Goal: Task Accomplishment & Management: Complete application form

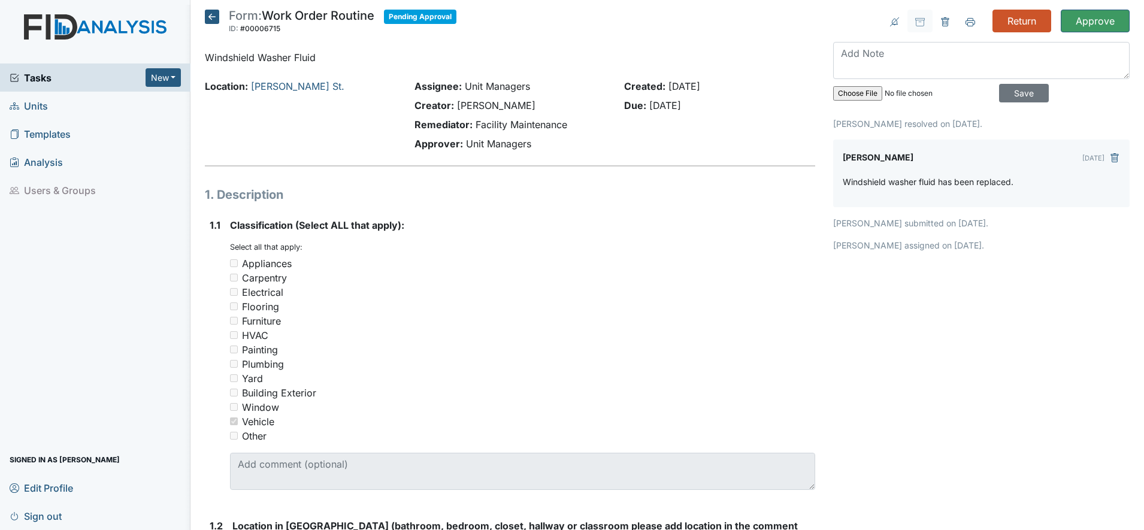
click at [213, 21] on icon at bounding box center [212, 17] width 14 height 14
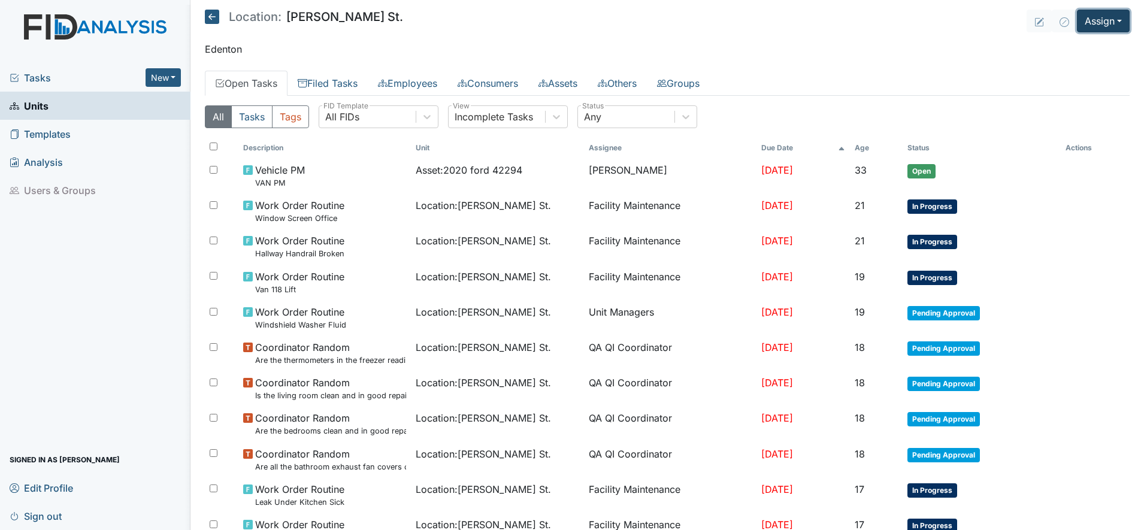
click at [1094, 29] on button "Assign" at bounding box center [1103, 21] width 53 height 23
click at [1061, 49] on link "Assign Form" at bounding box center [1074, 48] width 108 height 19
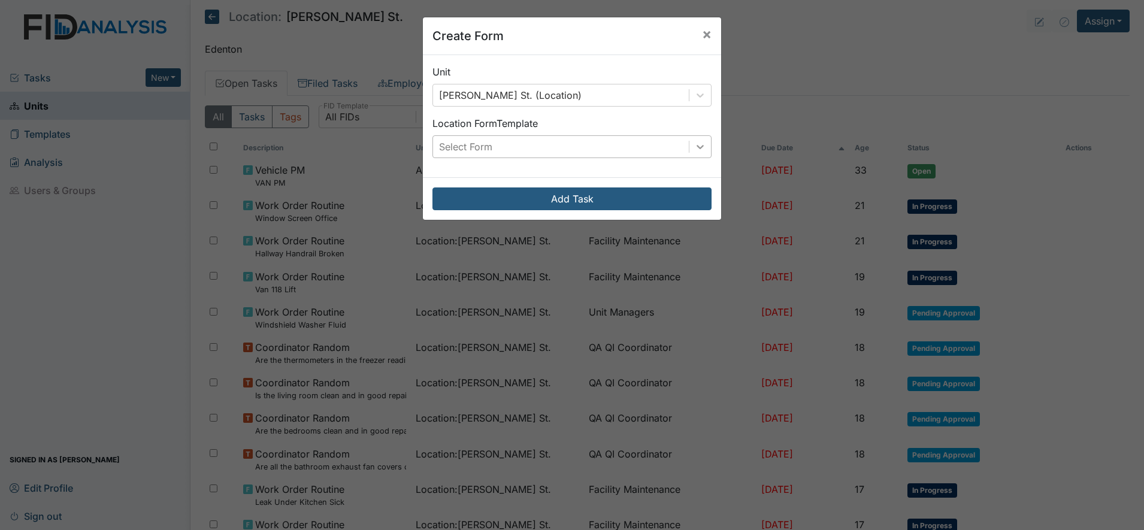
click at [694, 148] on icon at bounding box center [700, 147] width 12 height 12
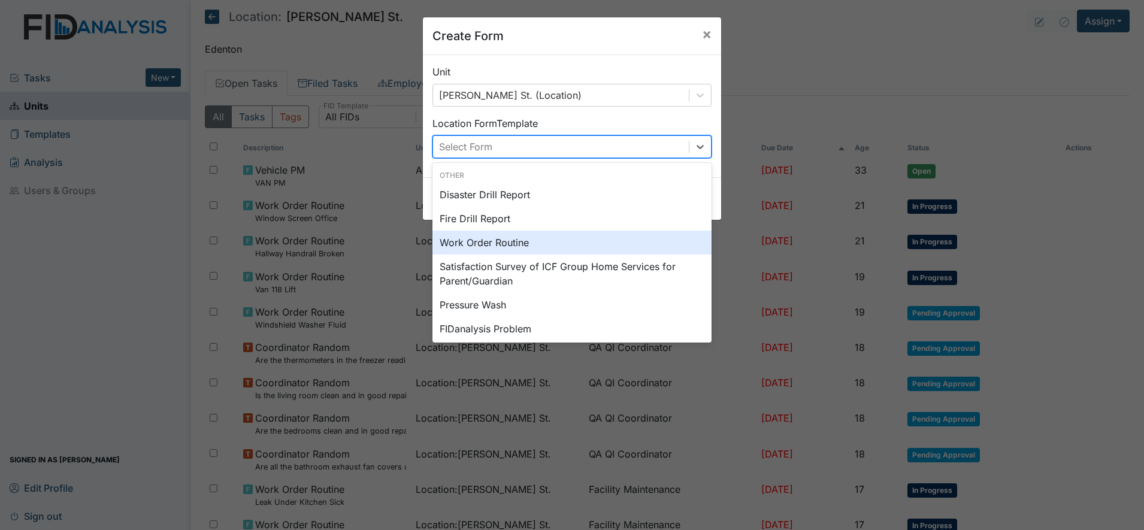
click at [483, 240] on div "Work Order Routine" at bounding box center [571, 243] width 279 height 24
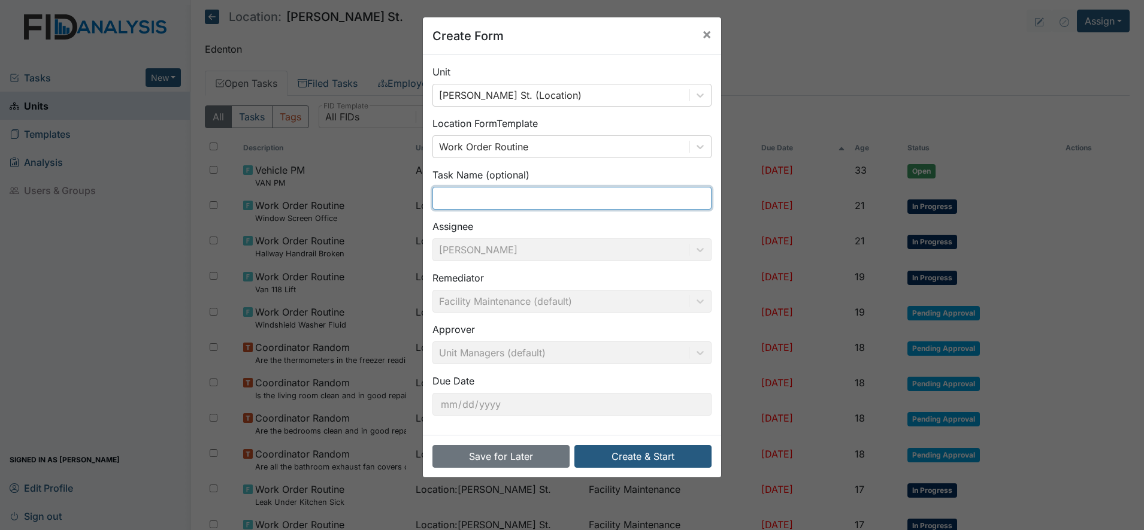
click at [450, 203] on input "text" at bounding box center [571, 198] width 279 height 23
type input "Washing Machine"
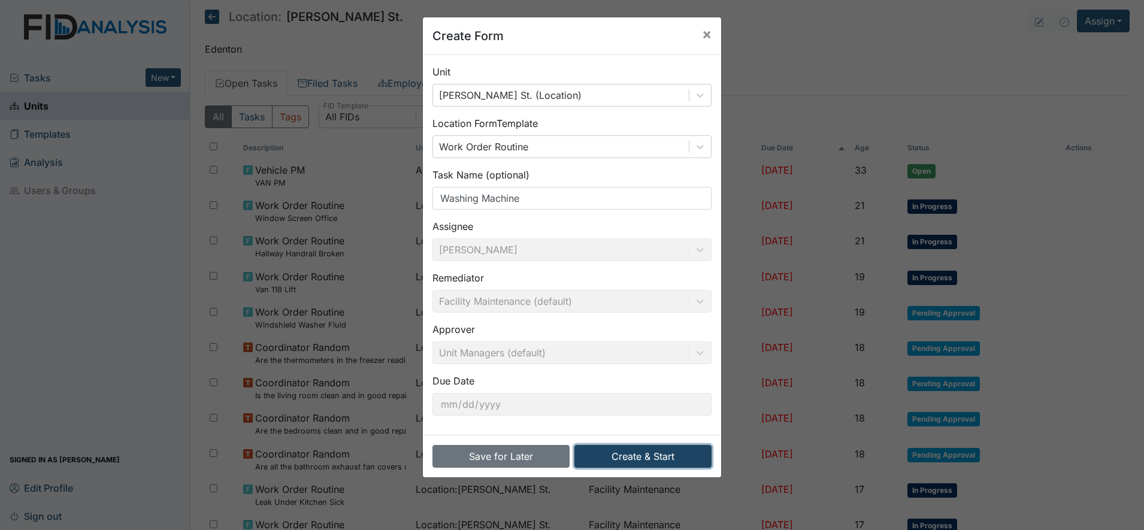
click at [645, 459] on button "Create & Start" at bounding box center [642, 456] width 137 height 23
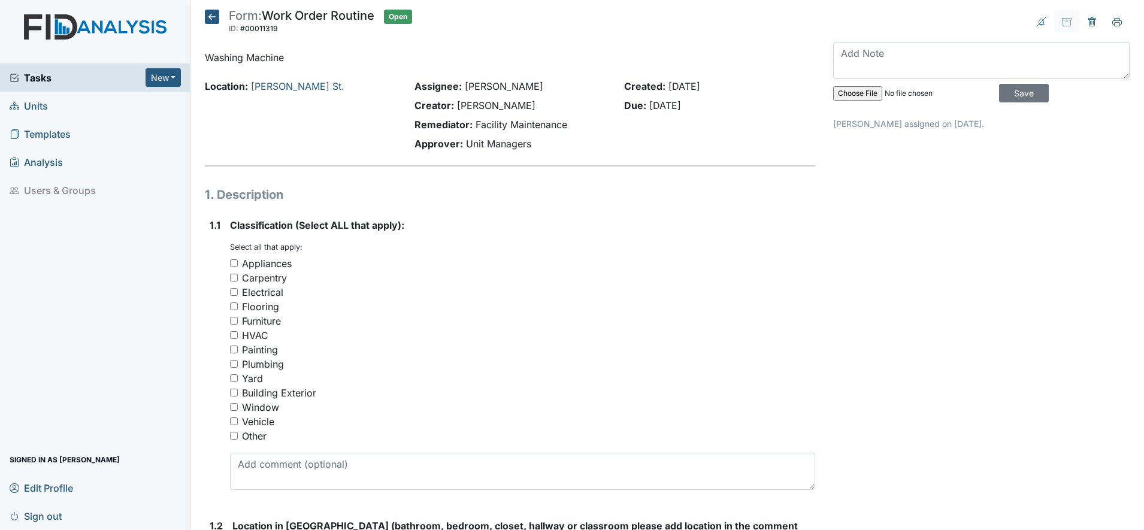
click at [232, 265] on input "Appliances" at bounding box center [234, 263] width 8 height 8
checkbox input "true"
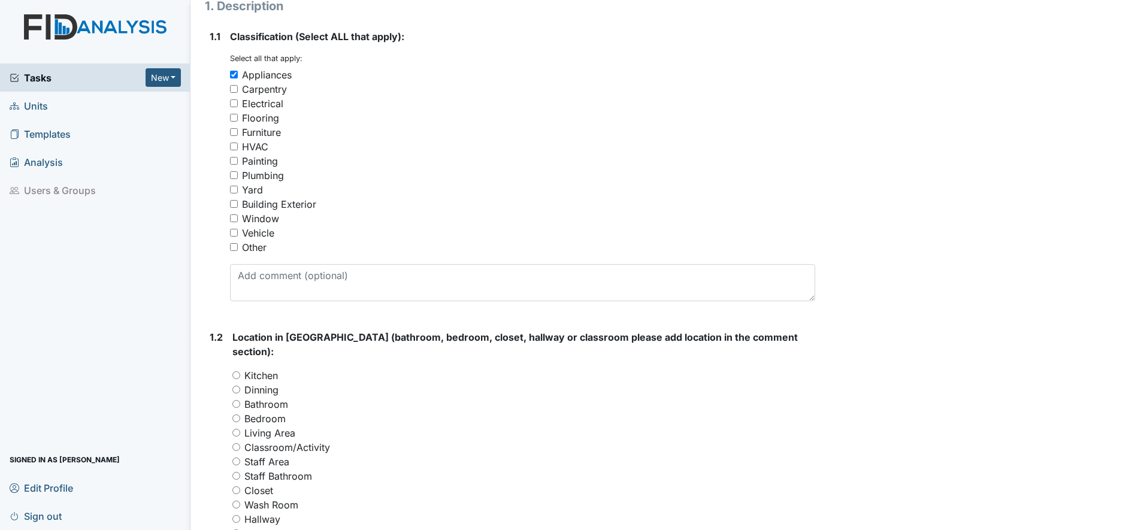
scroll to position [225, 0]
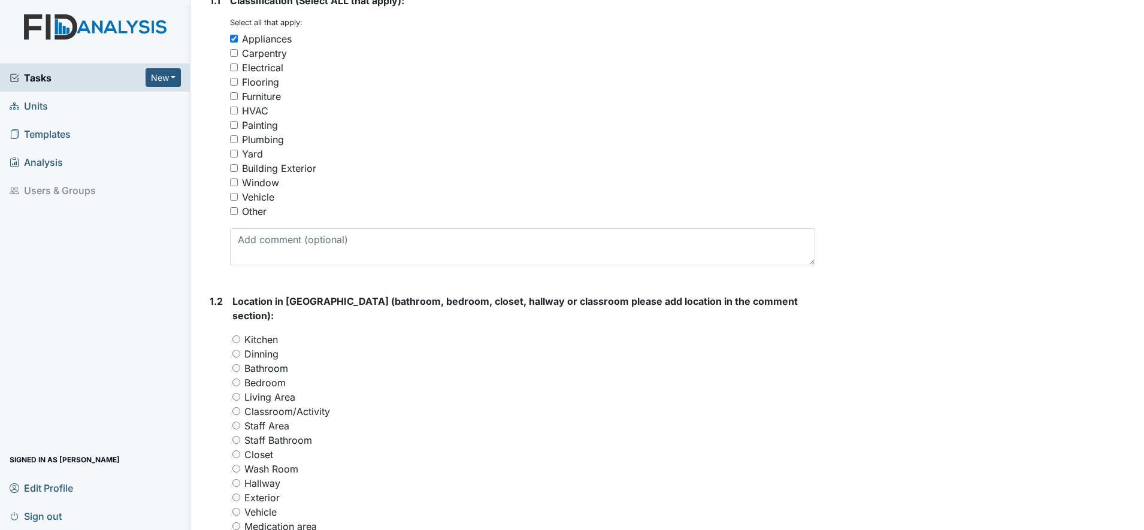
click at [235, 465] on input "Wash Room" at bounding box center [236, 469] width 8 height 8
radio input "true"
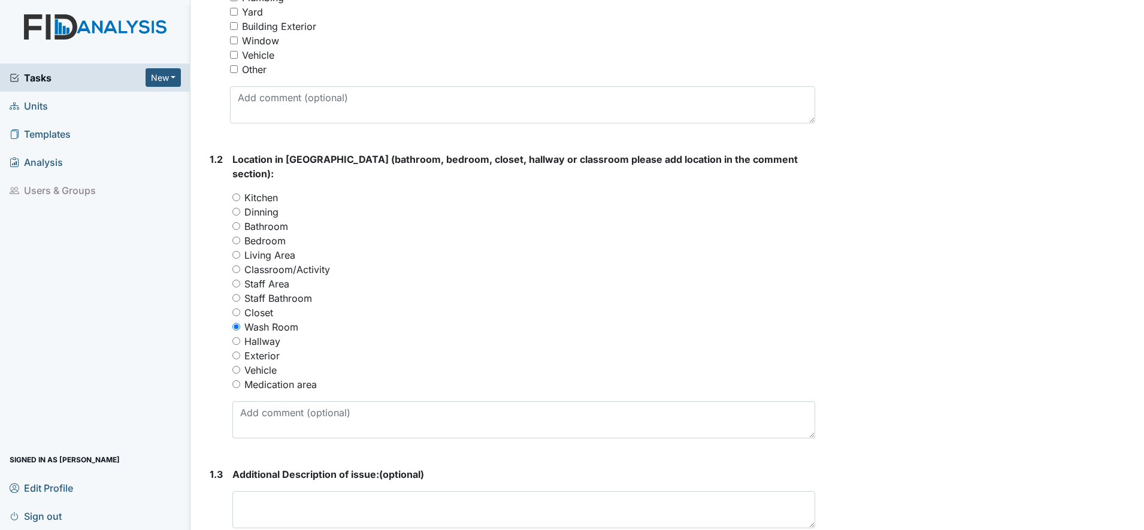
scroll to position [374, 0]
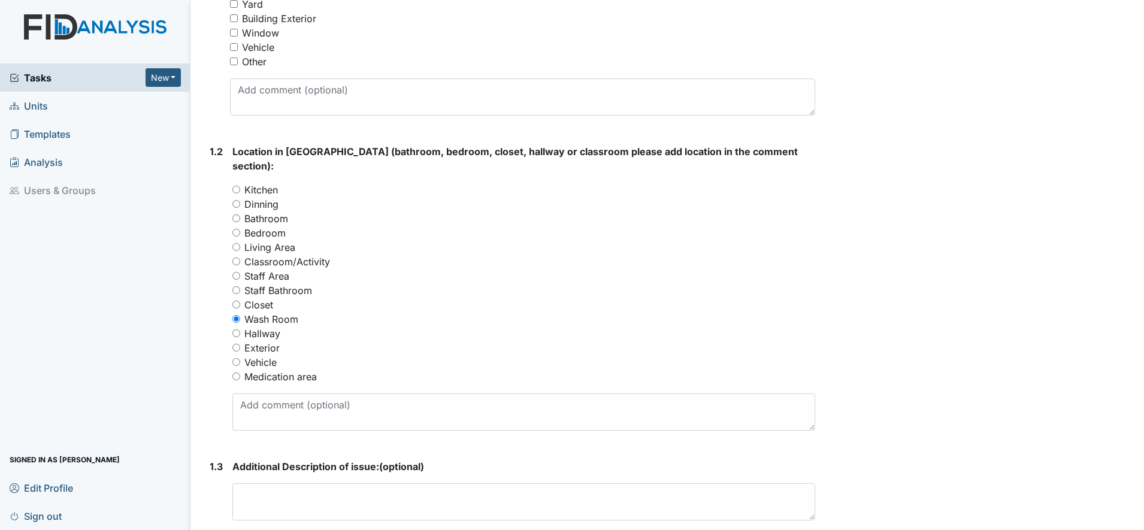
click at [256, 468] on div "Additional Description of issue: (optional) This field is required. Attach file…" at bounding box center [523, 509] width 583 height 100
click at [256, 483] on textarea at bounding box center [523, 501] width 583 height 37
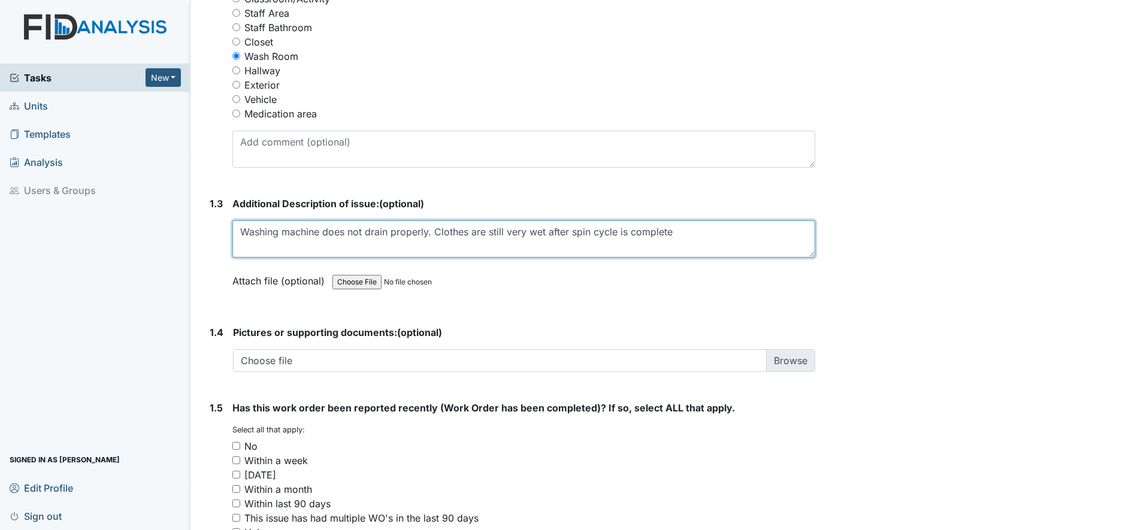
scroll to position [674, 0]
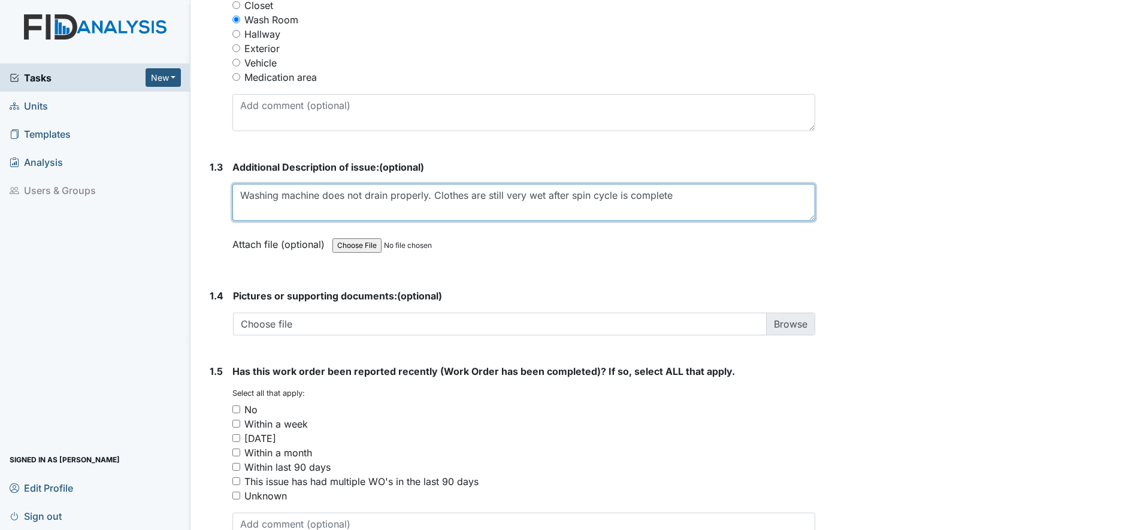
type textarea "Washing machine does not drain properly. Clothes are still very wet after spin …"
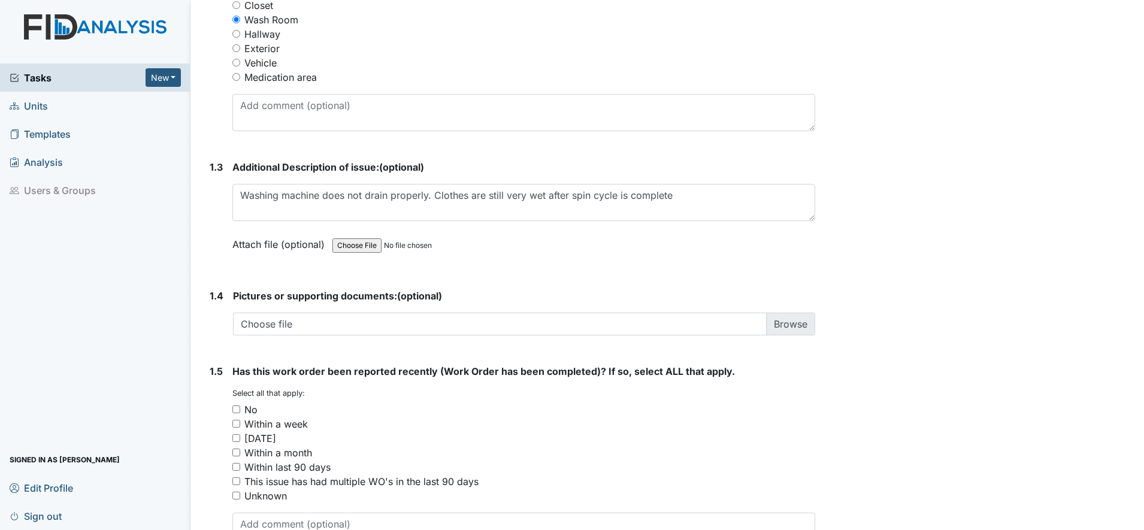
click at [241, 402] on div "No" at bounding box center [523, 409] width 583 height 14
click at [237, 405] on input "No" at bounding box center [236, 409] width 8 height 8
checkbox input "true"
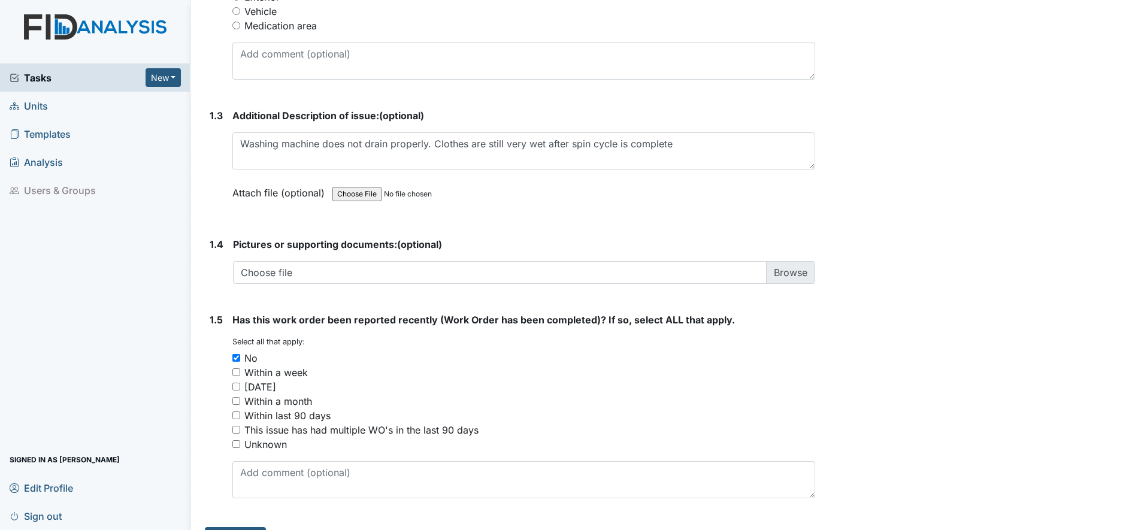
scroll to position [740, 0]
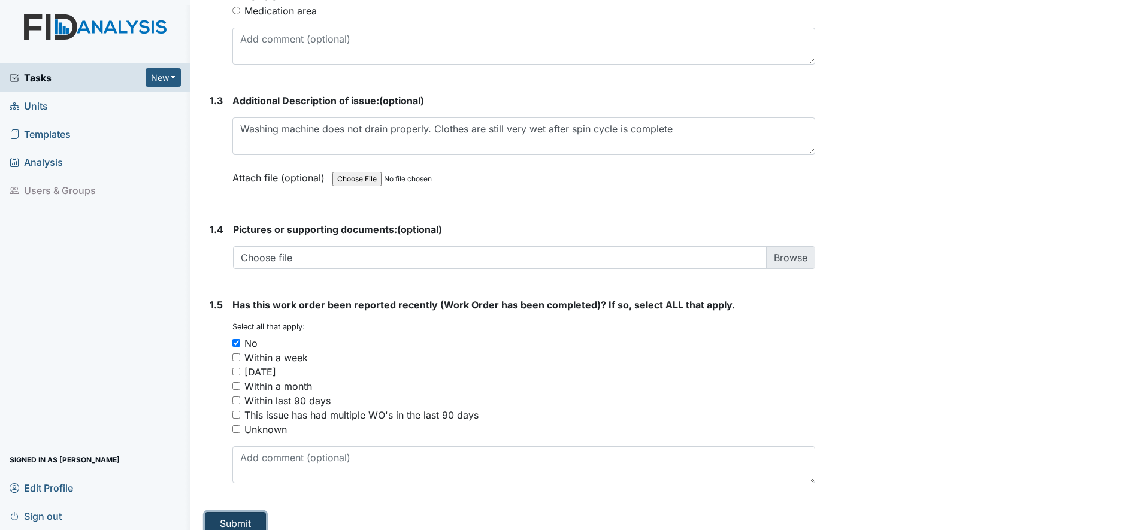
click at [240, 512] on button "Submit" at bounding box center [235, 523] width 61 height 23
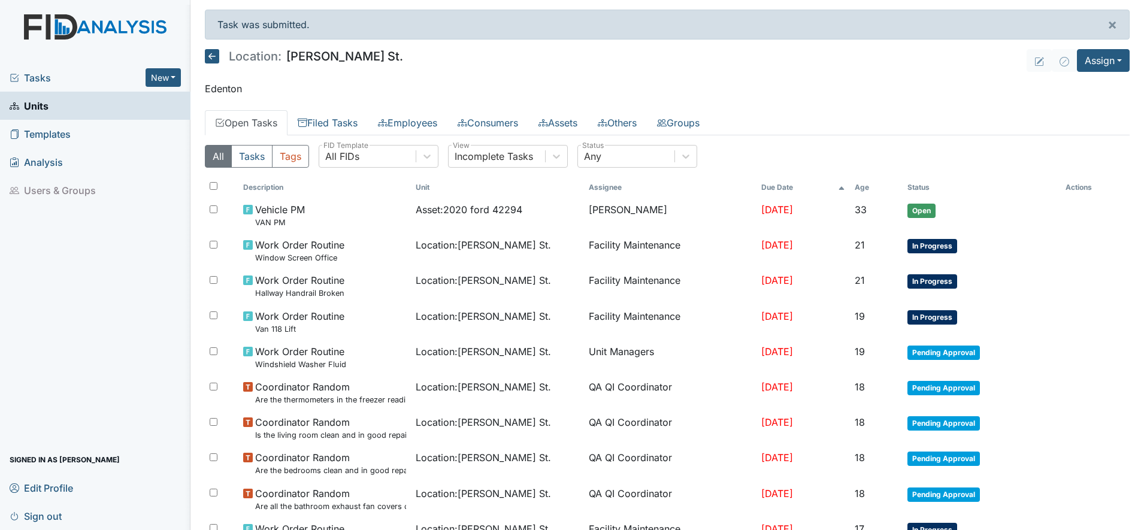
click at [853, 61] on header "Location: Wilson St. Assign Assign Form Assign Inspection Assign Document Assig…" at bounding box center [667, 60] width 924 height 23
click at [1090, 58] on button "Assign" at bounding box center [1103, 60] width 53 height 23
click at [1053, 82] on link "Assign Form" at bounding box center [1074, 87] width 108 height 19
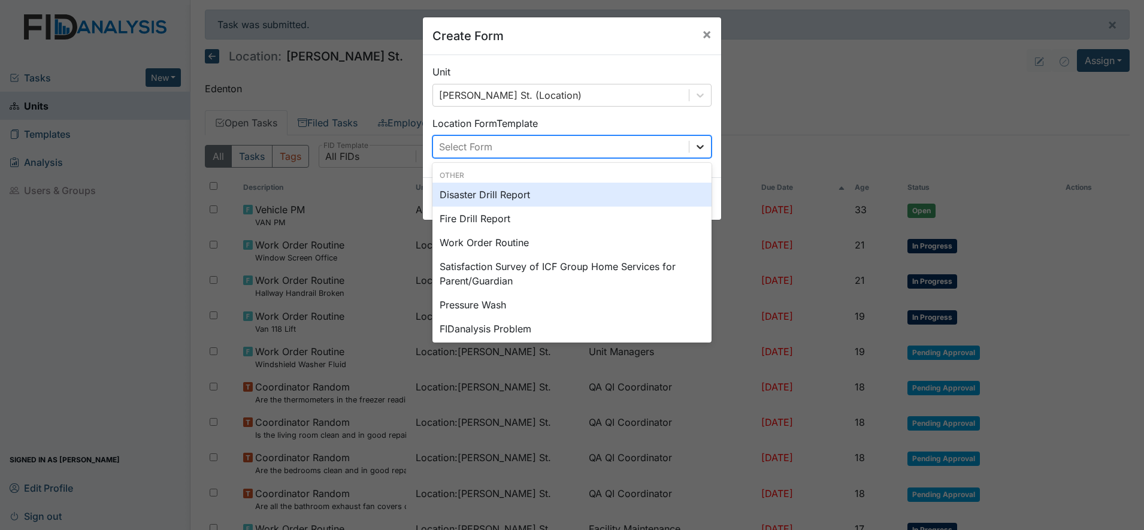
click at [696, 151] on icon at bounding box center [700, 147] width 12 height 12
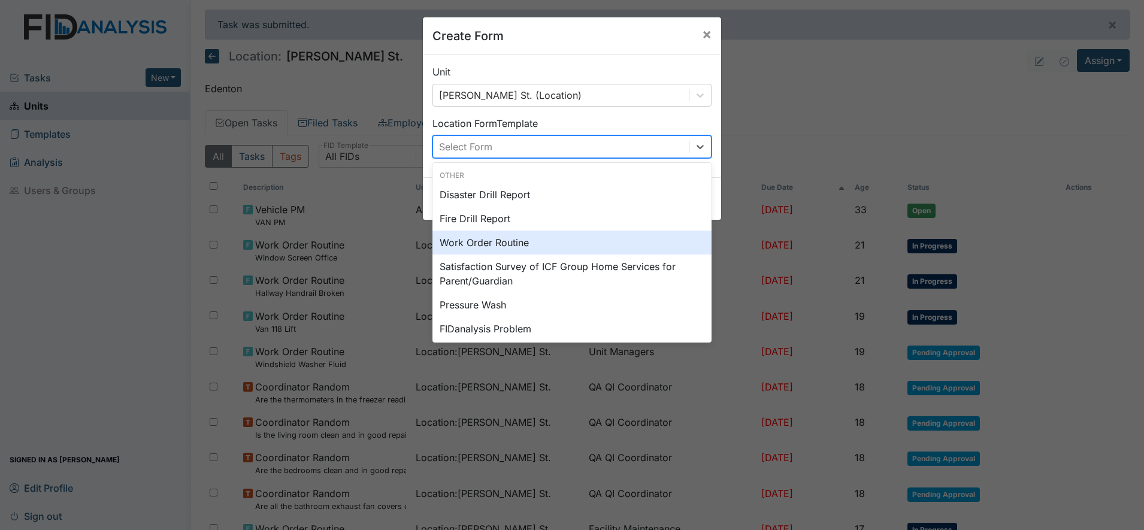
click at [496, 241] on div "Work Order Routine" at bounding box center [571, 243] width 279 height 24
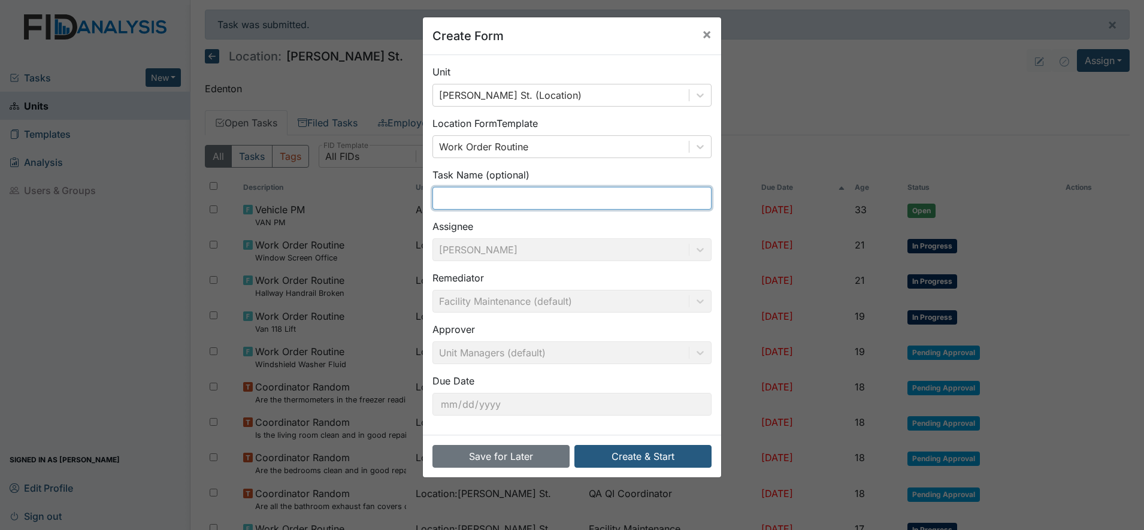
click at [469, 199] on input "text" at bounding box center [571, 198] width 279 height 23
type input "Water leaking from behind tank (handicapped bathroom)"
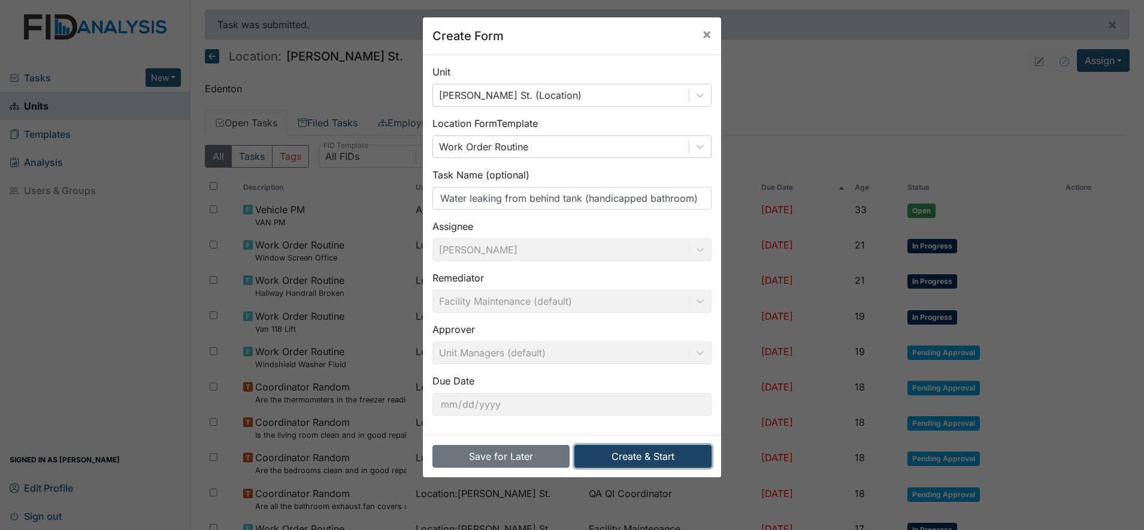
click at [642, 453] on button "Create & Start" at bounding box center [642, 456] width 137 height 23
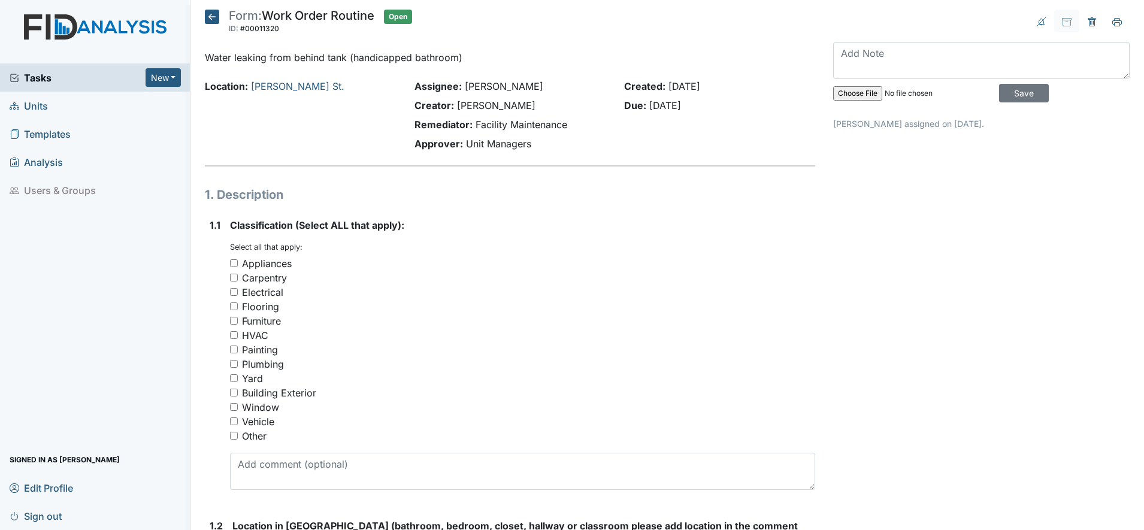
click at [234, 365] on input "Plumbing" at bounding box center [234, 364] width 8 height 8
checkbox input "true"
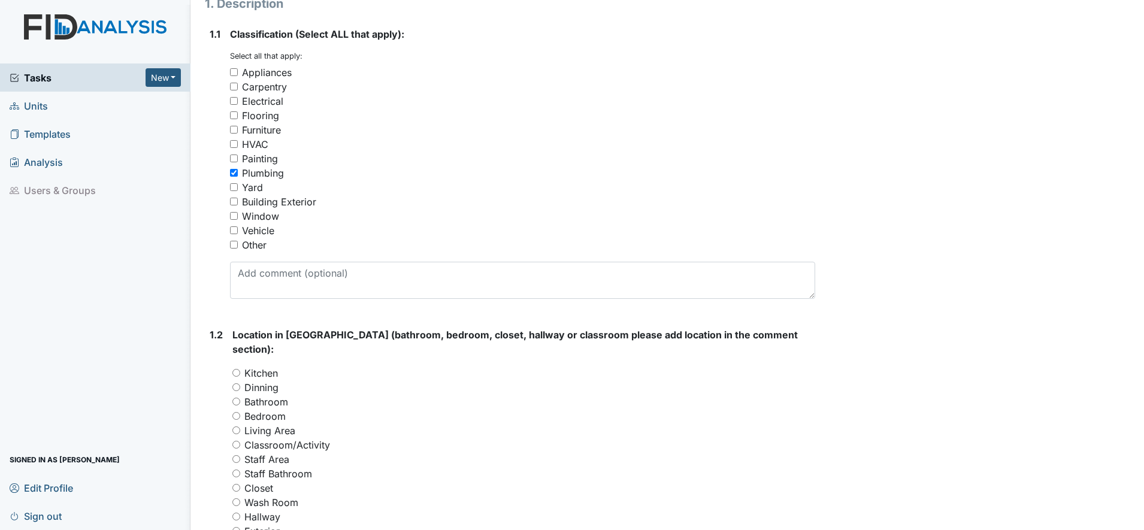
scroll to position [225, 0]
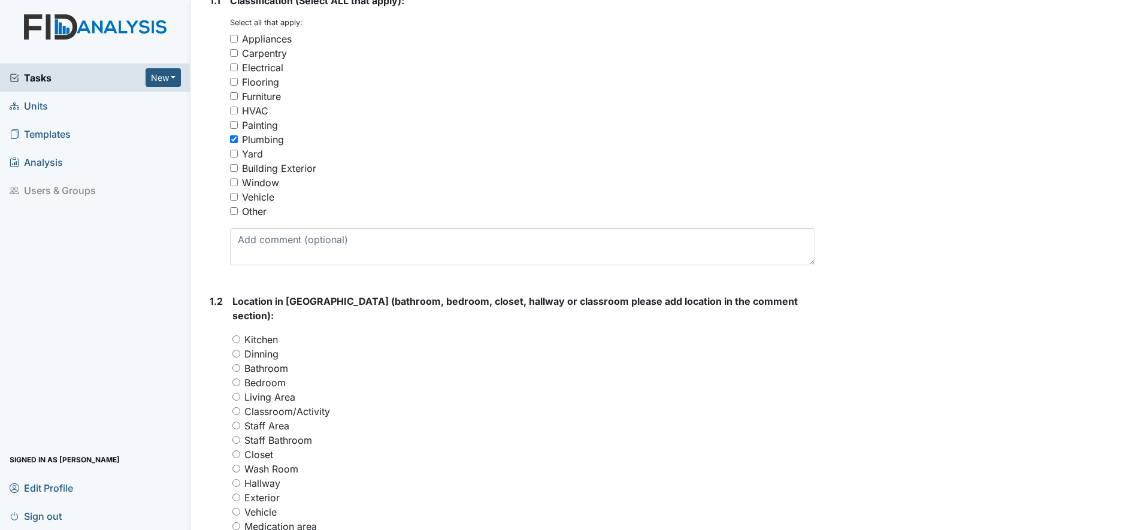
click at [238, 364] on input "Bathroom" at bounding box center [236, 368] width 8 height 8
radio input "true"
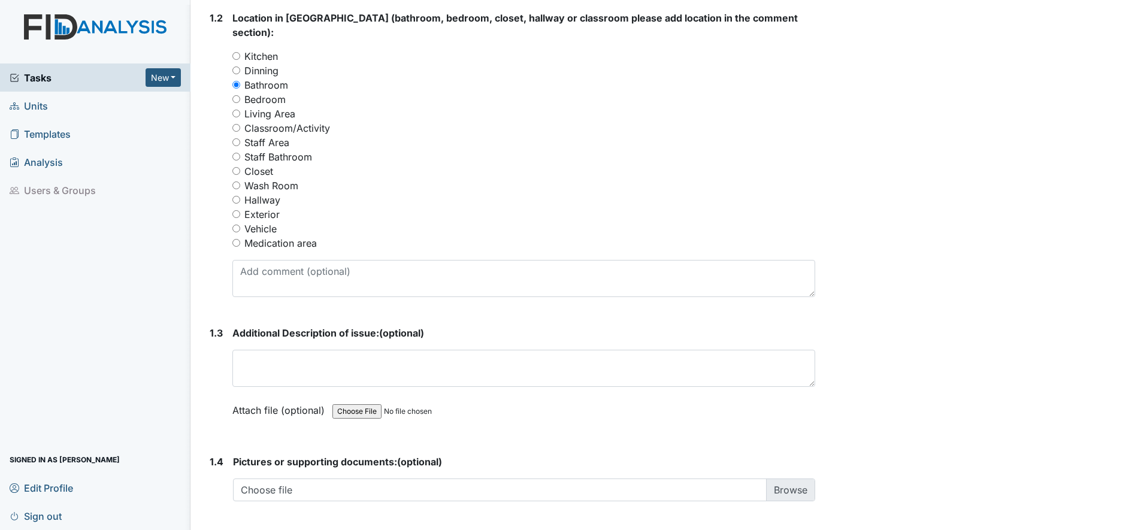
scroll to position [524, 0]
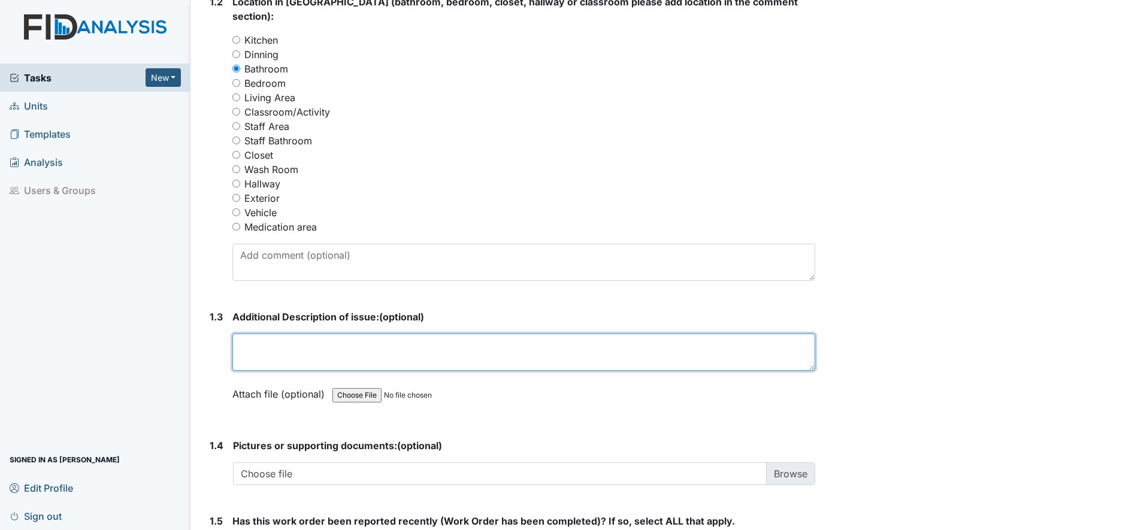
click at [250, 338] on textarea at bounding box center [523, 352] width 583 height 37
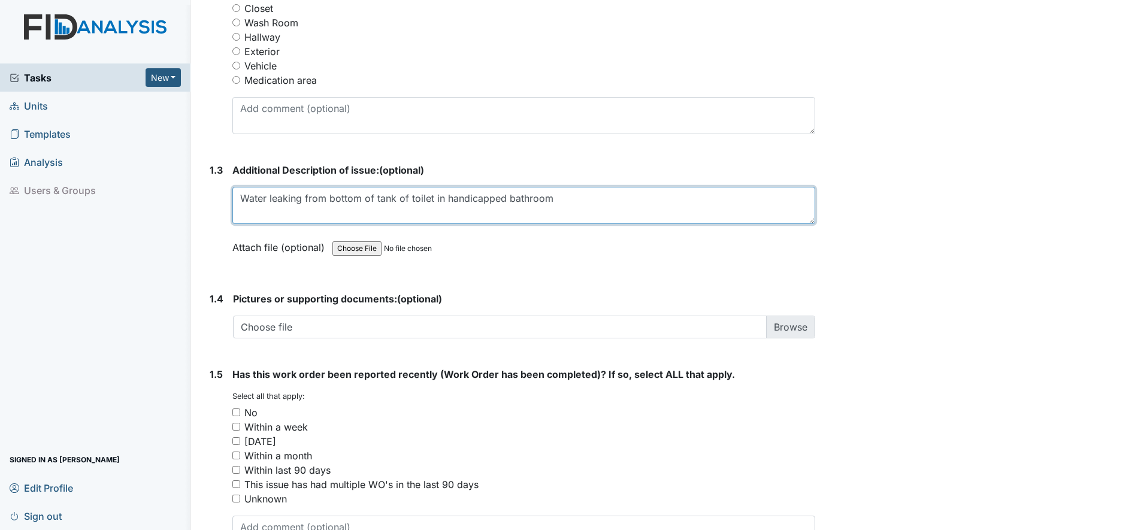
scroll to position [674, 0]
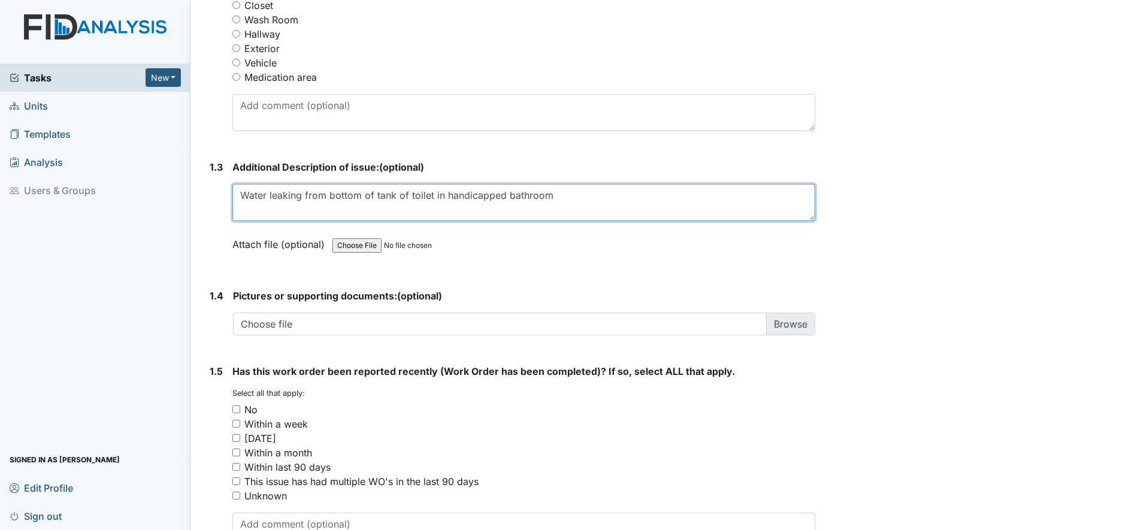
type textarea "Water leaking from bottom of tank of toilet in handicapped bathroom"
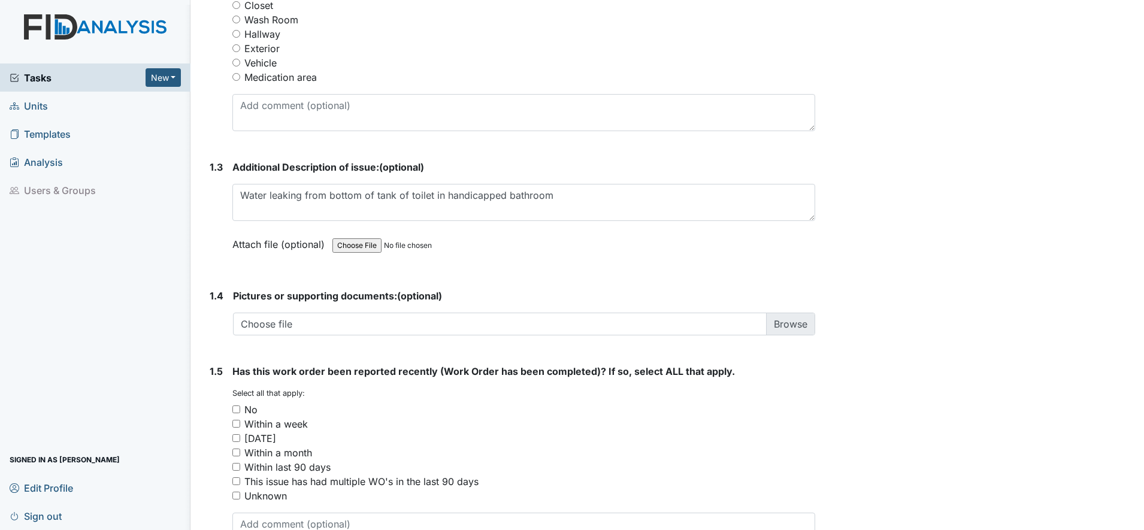
click at [234, 405] on input "No" at bounding box center [236, 409] width 8 height 8
checkbox input "true"
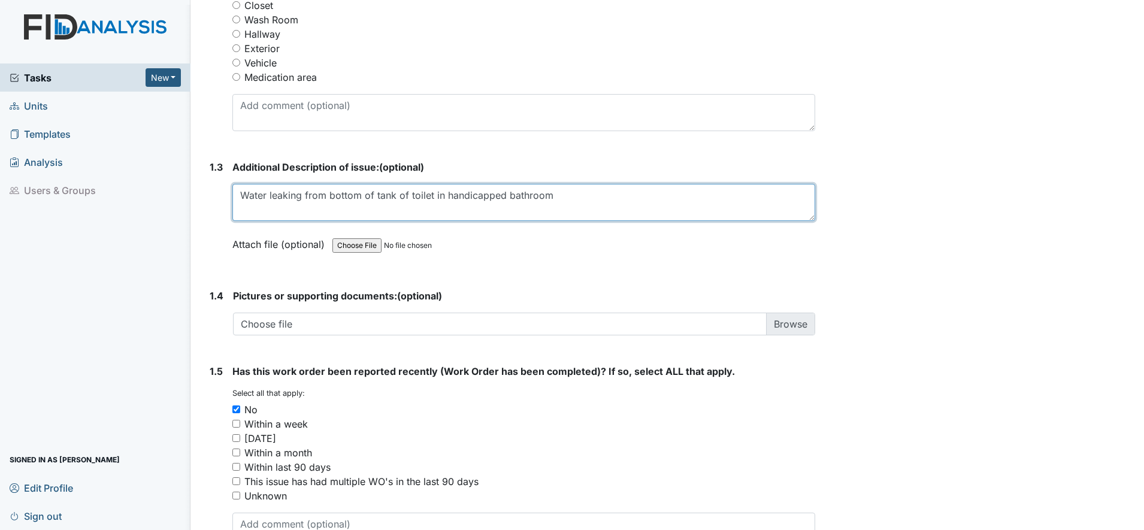
click at [241, 195] on textarea "Water leaking from bottom of tank of toilet in handicapped bathroom" at bounding box center [523, 202] width 583 height 37
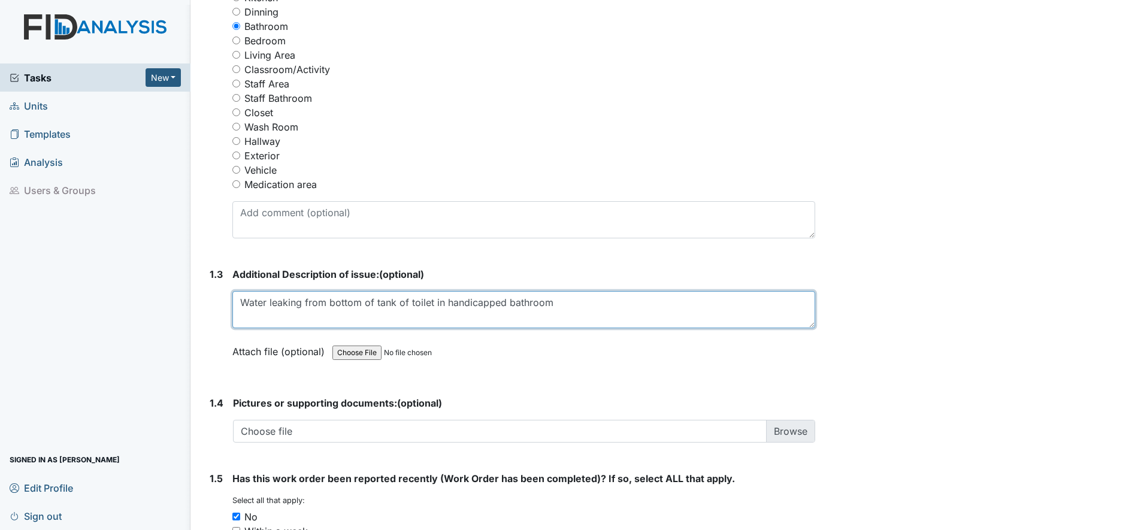
scroll to position [740, 0]
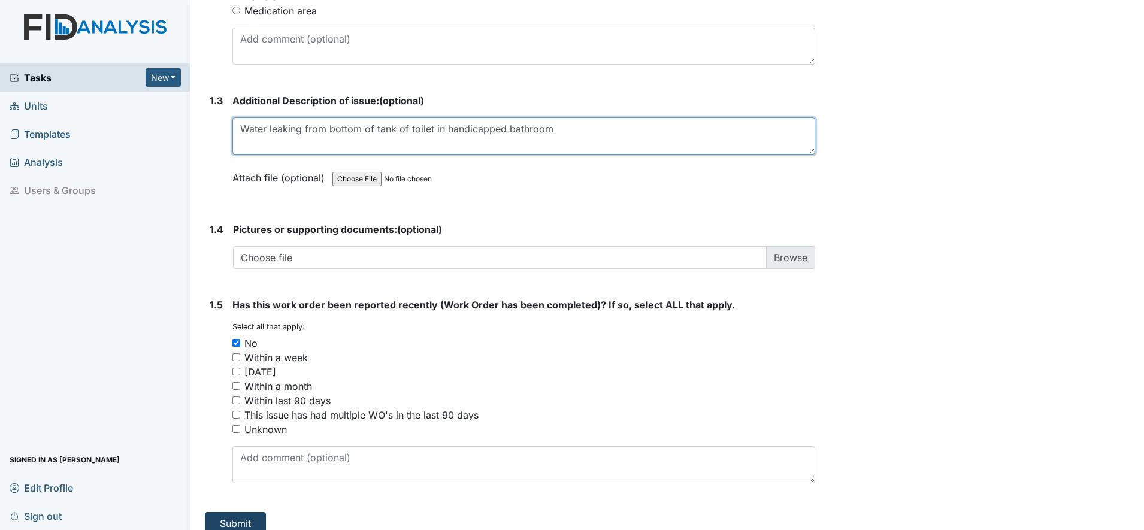
type textarea "Water leaking from bottom of tank of toilet in handicapped bathroom"
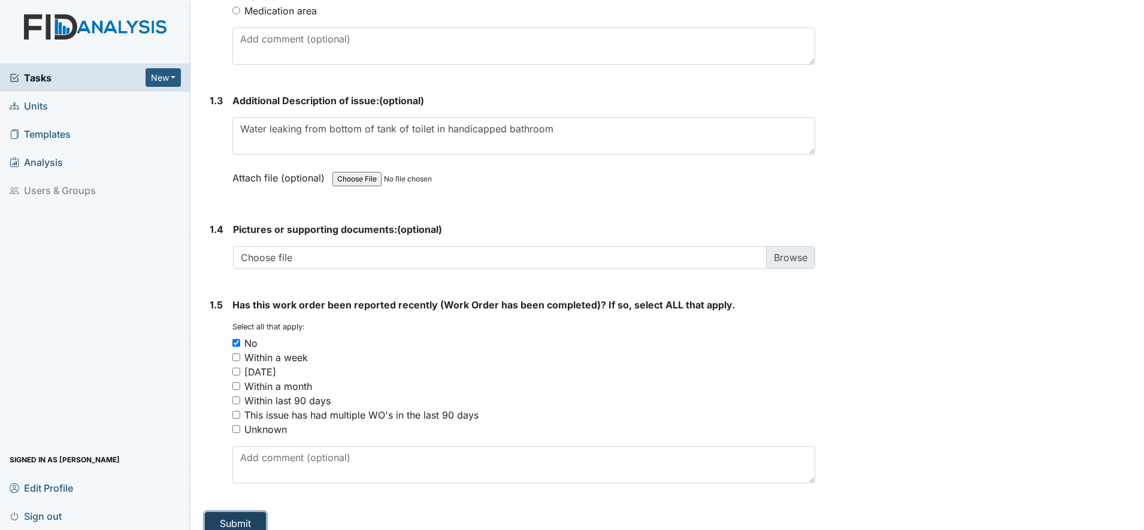
click at [245, 513] on button "Submit" at bounding box center [235, 523] width 61 height 23
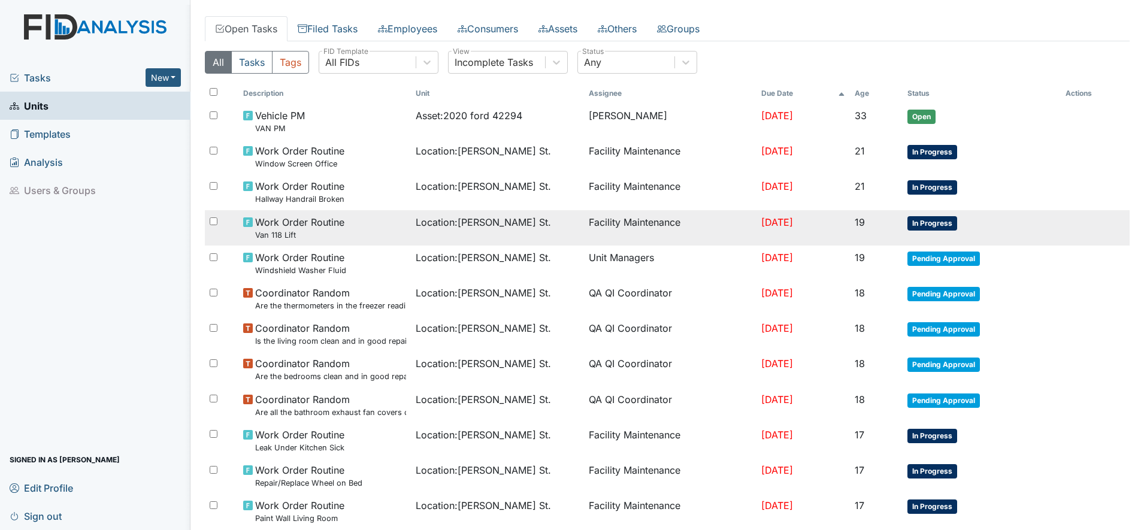
scroll to position [150, 0]
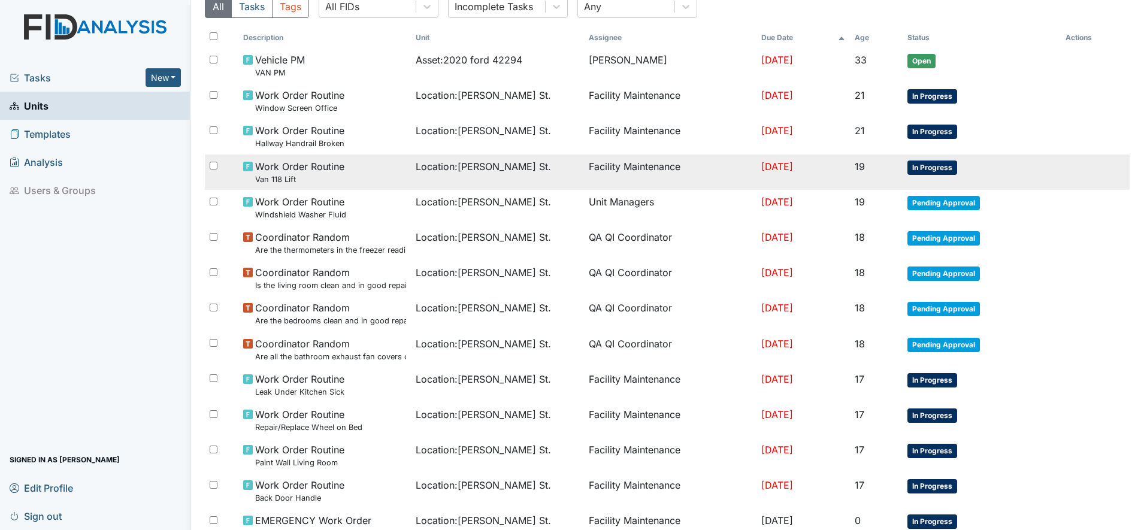
drag, startPoint x: 408, startPoint y: 199, endPoint x: 388, endPoint y: 177, distance: 29.2
click at [388, 177] on div "Work Order Routine Van 118 Lift" at bounding box center [324, 172] width 163 height 26
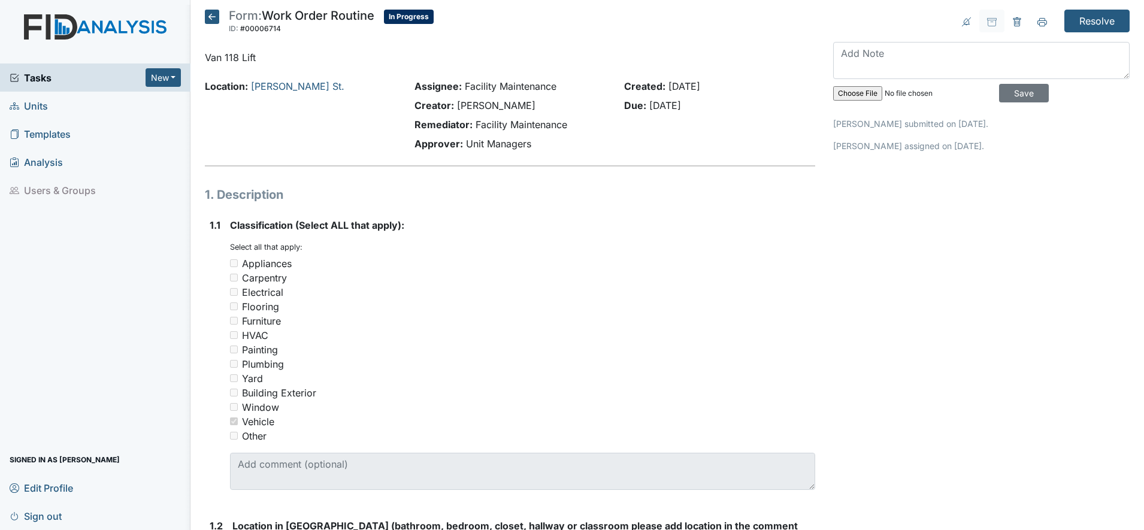
click at [214, 13] on icon at bounding box center [212, 17] width 14 height 14
